Goal: Find specific page/section: Find specific page/section

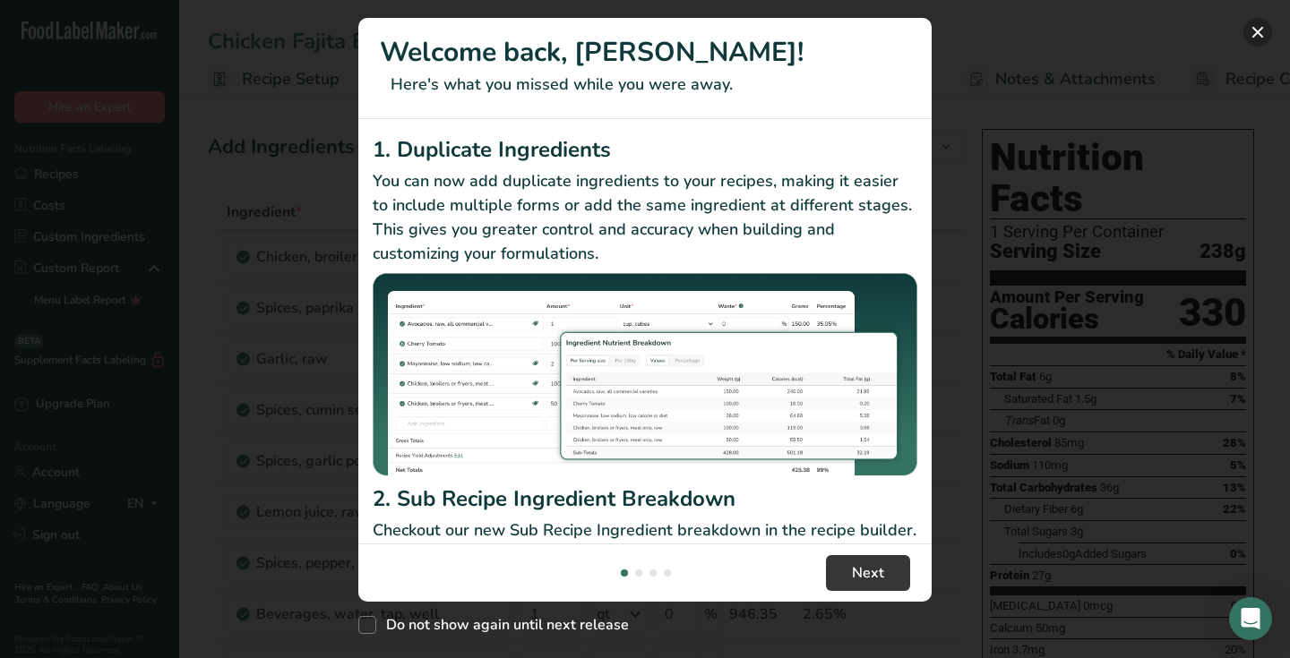
click at [1261, 34] on button "New Features" at bounding box center [1257, 32] width 29 height 29
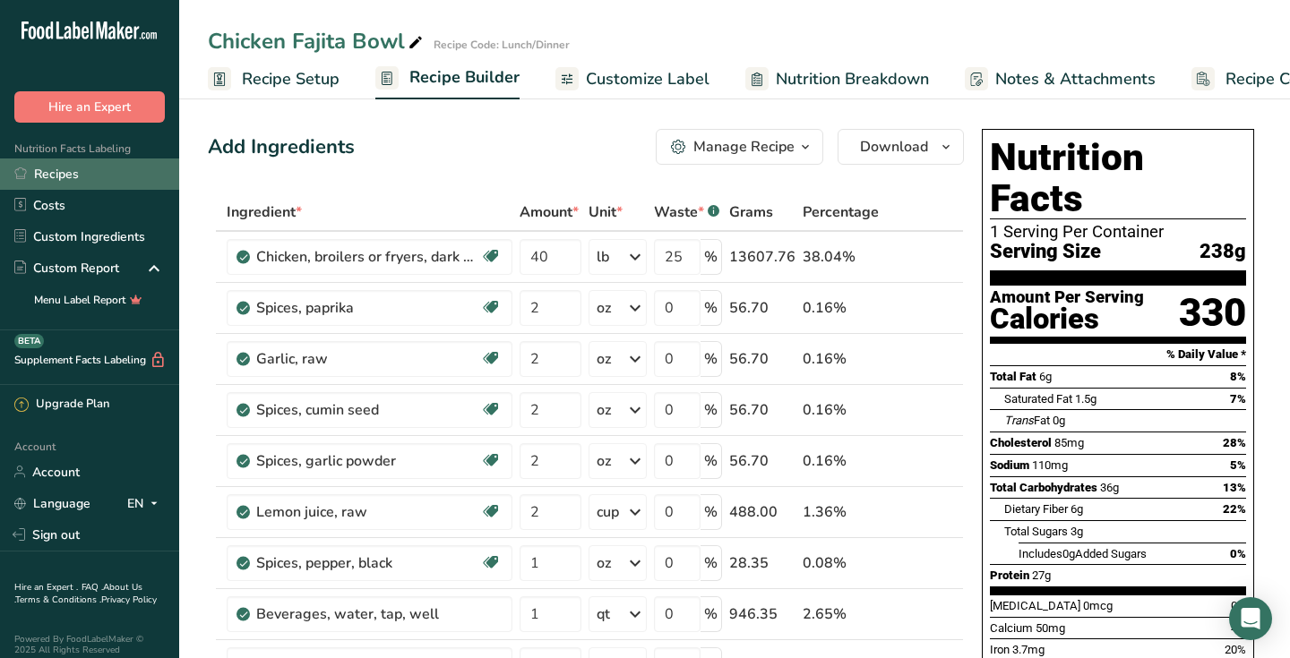
click at [73, 174] on link "Recipes" at bounding box center [89, 174] width 179 height 31
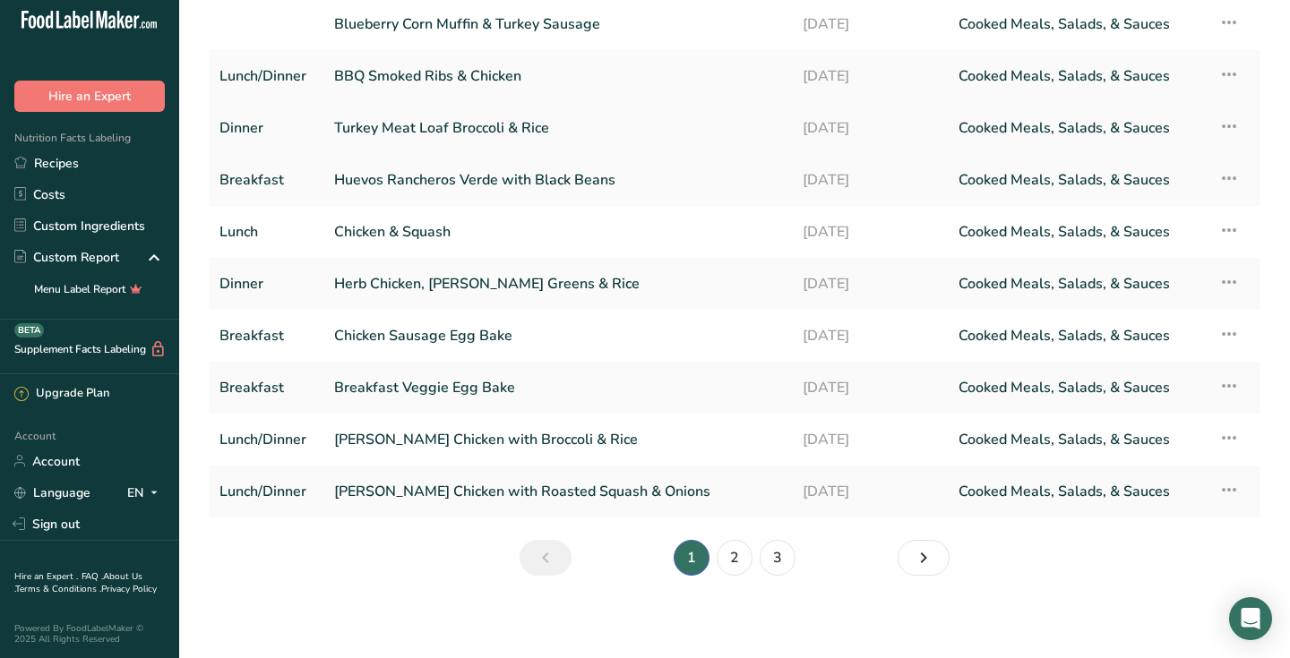
scroll to position [127, 0]
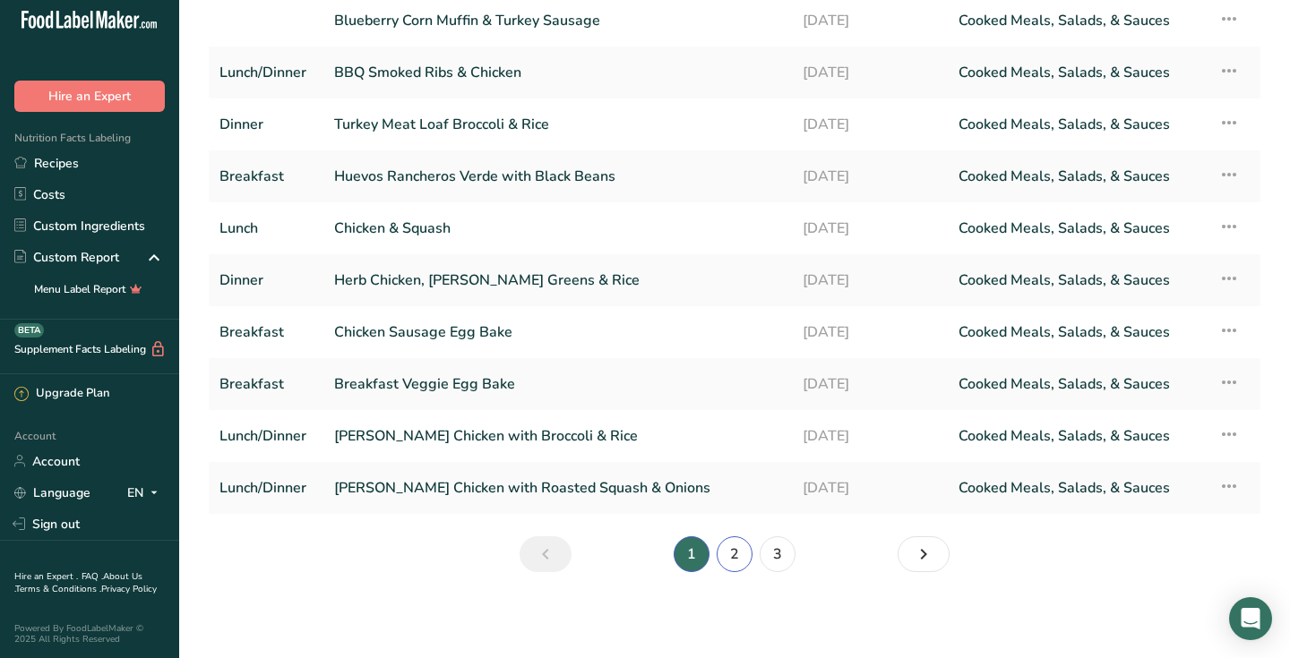
click at [728, 553] on link "2" at bounding box center [735, 554] width 36 height 36
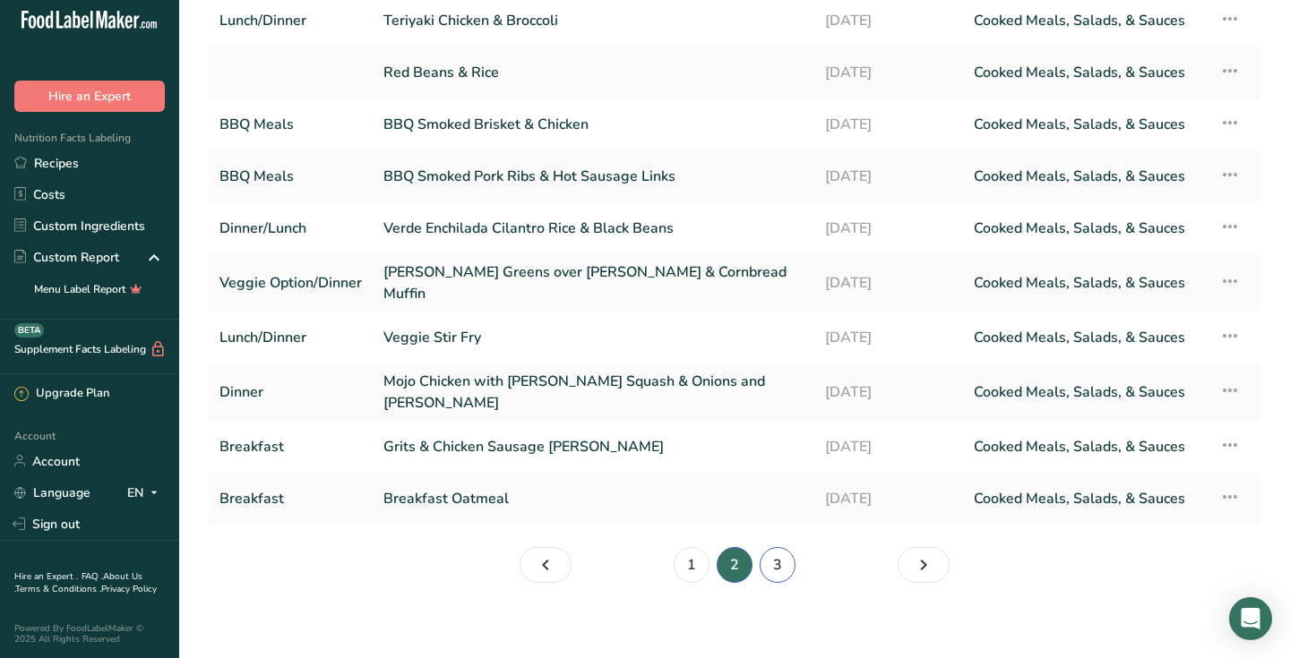
click at [775, 556] on link "3" at bounding box center [777, 565] width 36 height 36
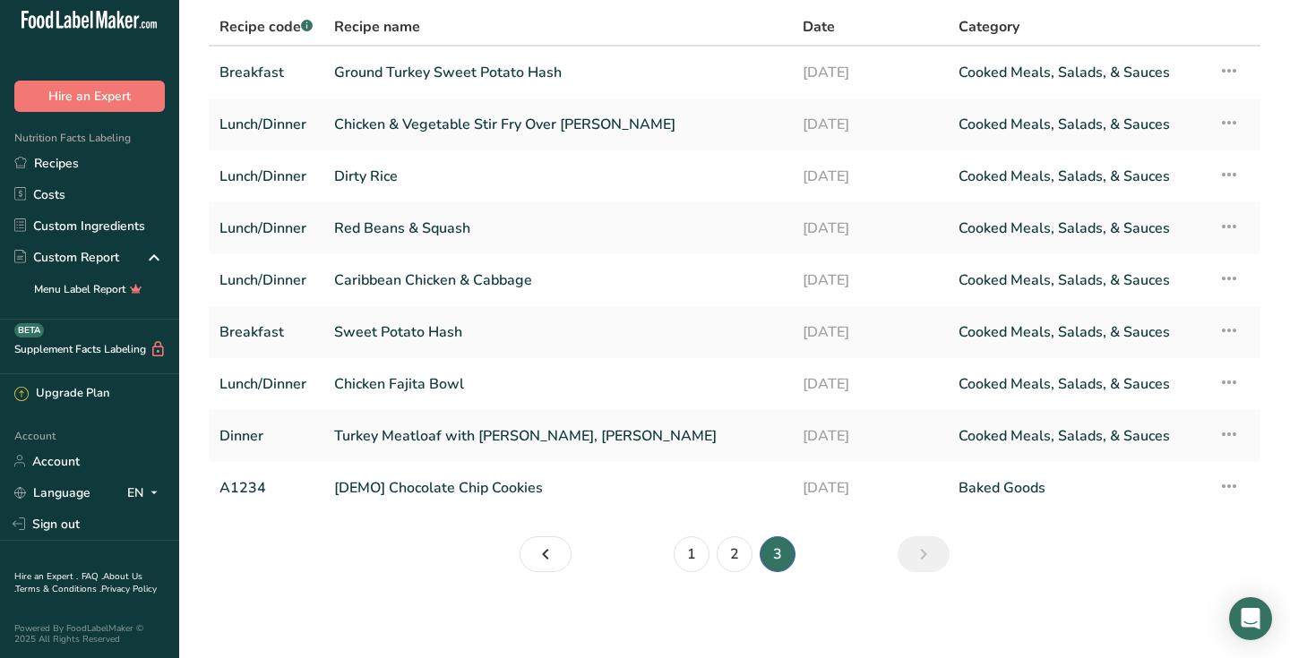
scroll to position [75, 0]
click at [443, 425] on link "Turkey Meatloaf with [PERSON_NAME], [PERSON_NAME]" at bounding box center [557, 436] width 447 height 38
